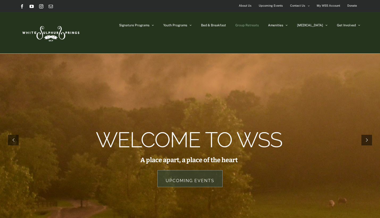
click at [259, 24] on span "Group Retreats" at bounding box center [247, 25] width 23 height 3
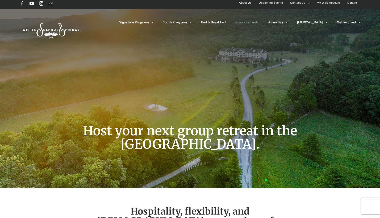
scroll to position [3, 0]
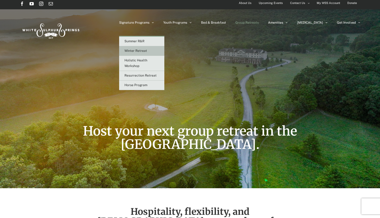
click at [147, 52] on span "Winter Retreat" at bounding box center [136, 51] width 23 height 4
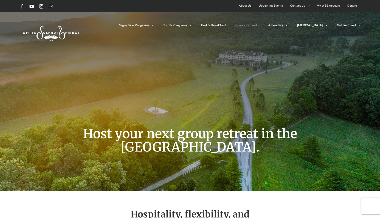
scroll to position [0, 0]
click at [226, 24] on span "Bed & Breakfast" at bounding box center [213, 25] width 25 height 3
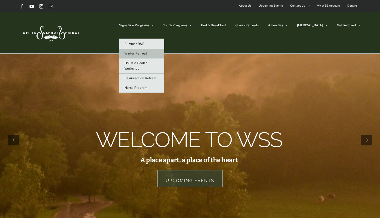
click at [159, 55] on link "Winter Retreat" at bounding box center [141, 54] width 45 height 10
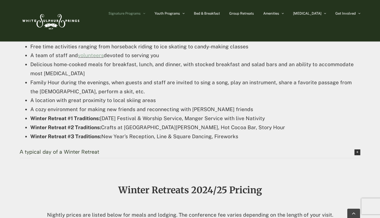
scroll to position [372, 0]
